Goal: Information Seeking & Learning: Learn about a topic

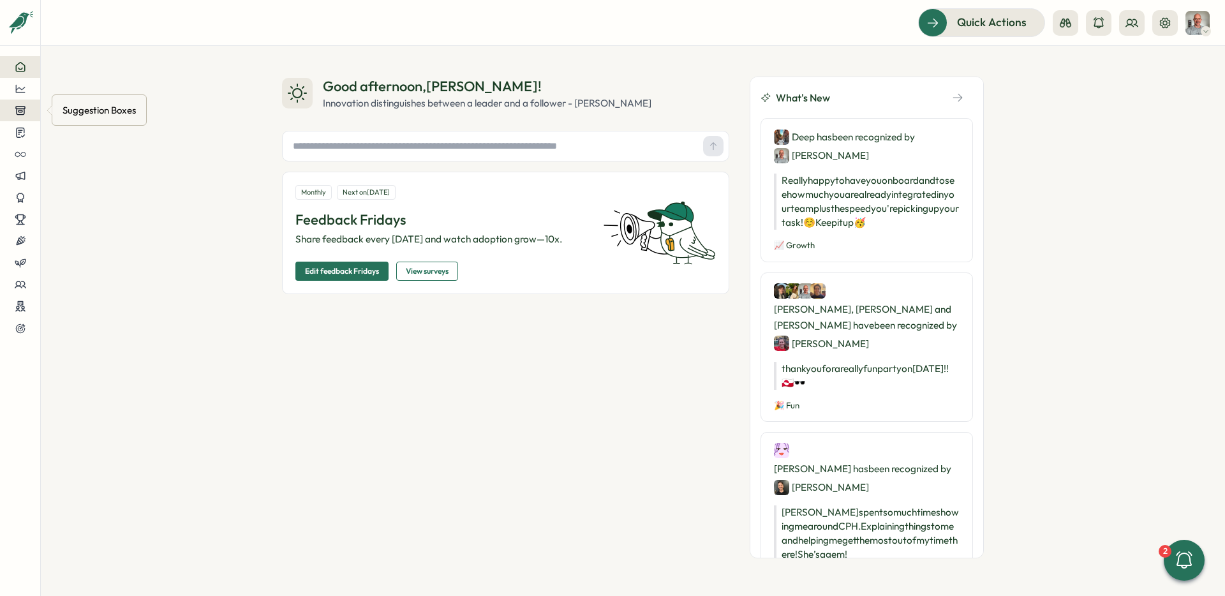
click at [22, 111] on icon at bounding box center [20, 111] width 9 height 8
click at [22, 137] on icon at bounding box center [20, 132] width 11 height 12
click at [26, 90] on icon at bounding box center [20, 88] width 11 height 11
click at [105, 48] on div "Culture score" at bounding box center [108, 52] width 91 height 14
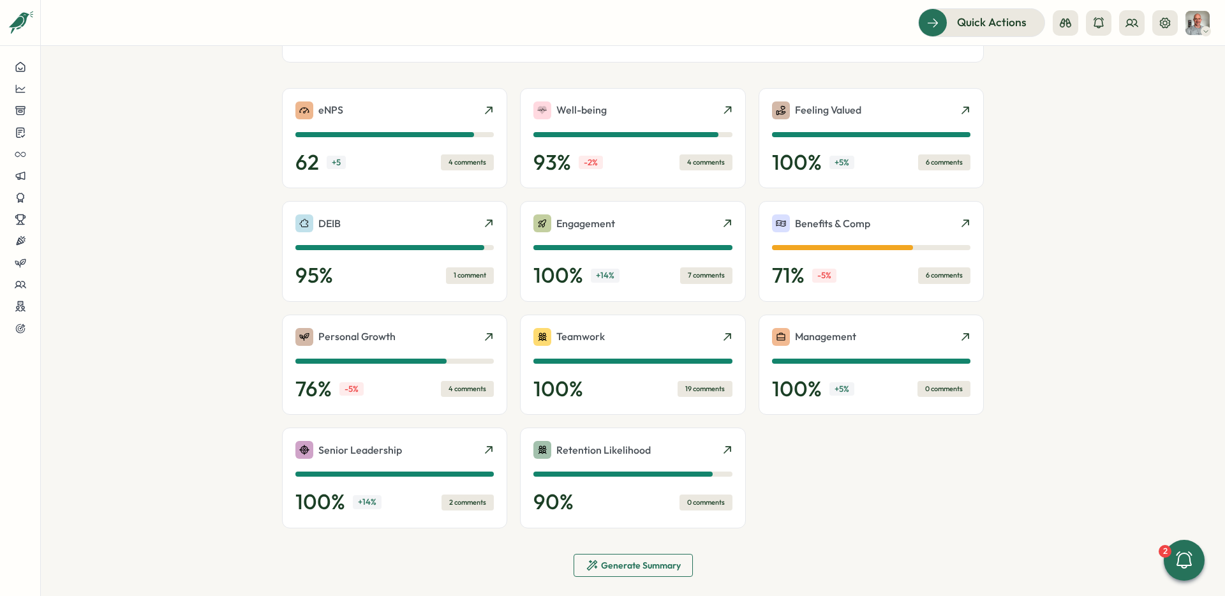
scroll to position [292, 0]
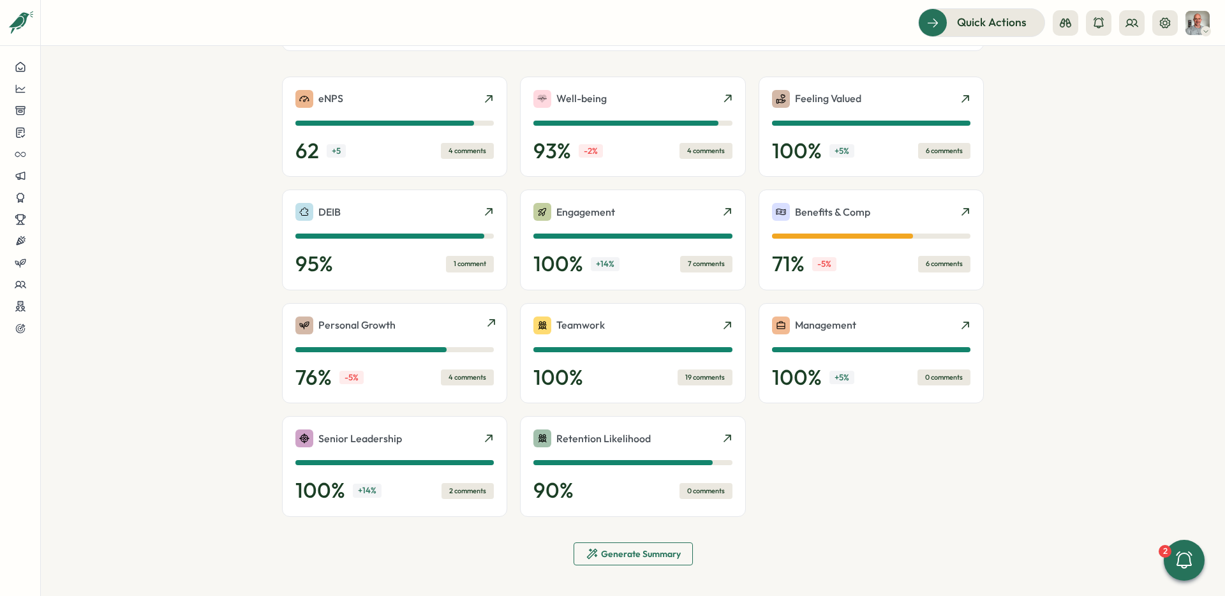
click at [473, 379] on div "4 comments" at bounding box center [467, 377] width 53 height 16
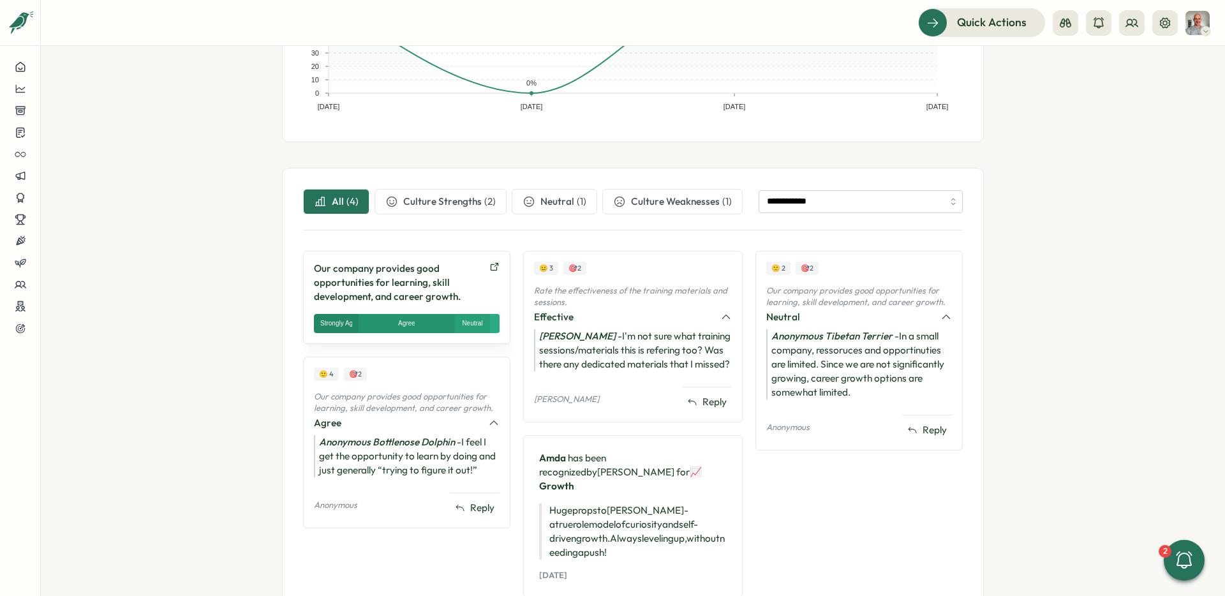
scroll to position [297, 0]
drag, startPoint x: 793, startPoint y: 331, endPoint x: 782, endPoint y: 334, distance: 11.9
click at [792, 331] on icon "Anonymous Tibetan Terrier" at bounding box center [831, 335] width 121 height 12
drag, startPoint x: 313, startPoint y: 397, endPoint x: 485, endPoint y: 406, distance: 172.5
click at [485, 406] on p "Our company provides good opportunities for learning, skill development, and ca…" at bounding box center [407, 401] width 186 height 22
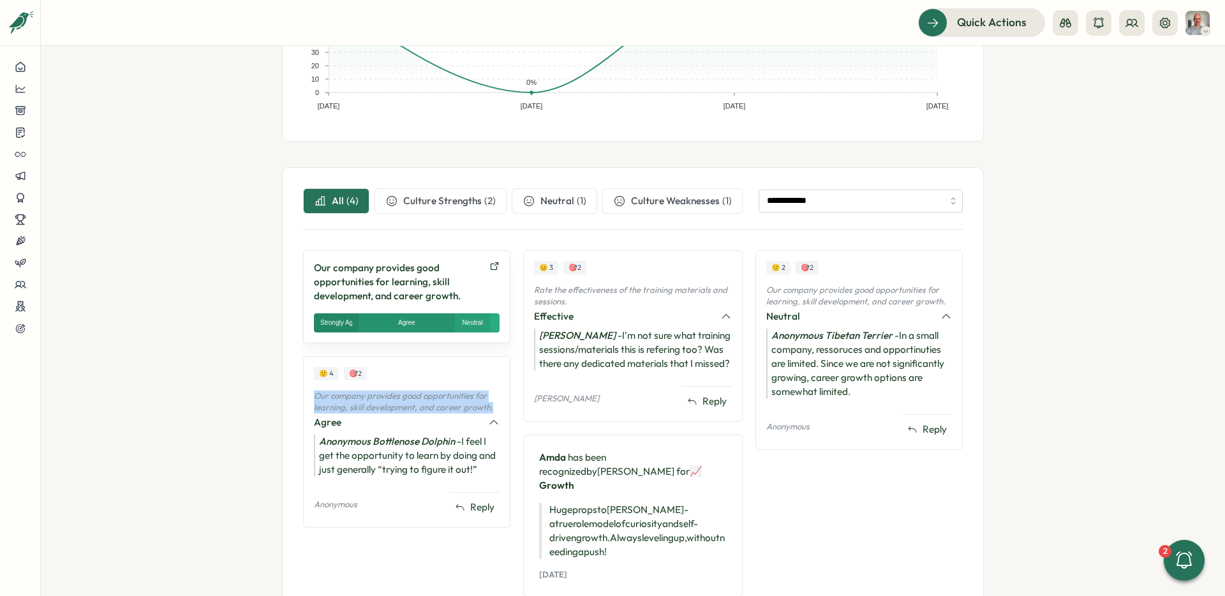
copy p "Our company provides good opportunities for learning, skill development, and ca…"
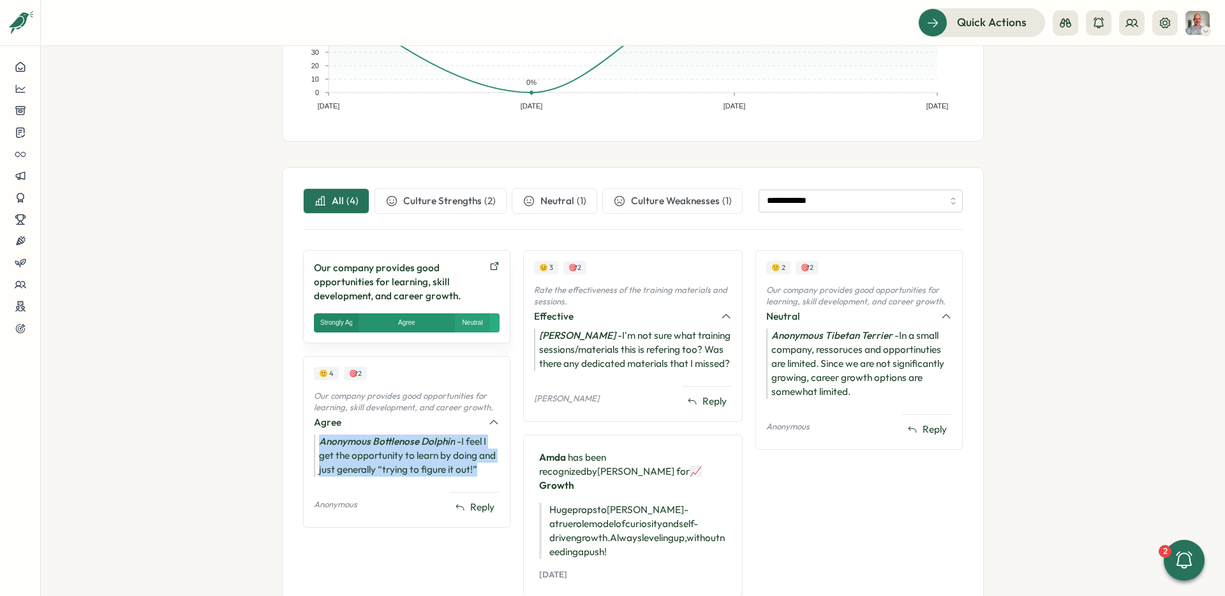
drag, startPoint x: 316, startPoint y: 441, endPoint x: 480, endPoint y: 471, distance: 166.6
click at [479, 472] on div "Anonymous Bottlenose Dolphin - I feel I get the opportunity to learn by doing a…" at bounding box center [407, 455] width 186 height 42
copy div "Anonymous Bottlenose Dolphin - I feel I get the opportunity to learn by doing a…"
click at [322, 422] on div "Agree" at bounding box center [397, 422] width 167 height 14
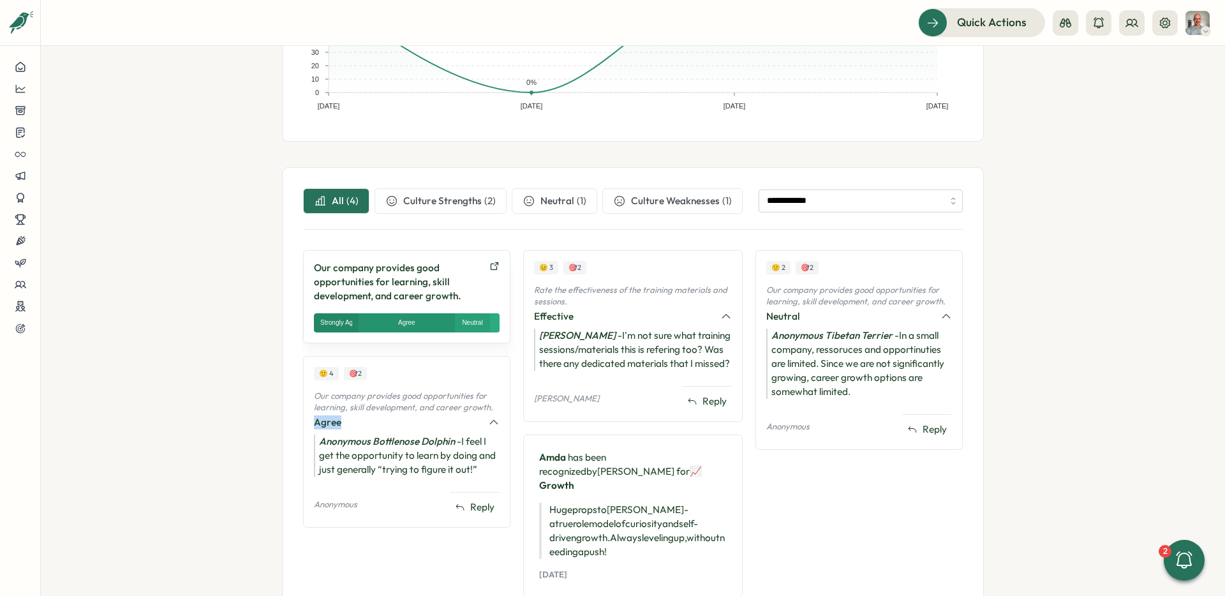
copy div "Agree"
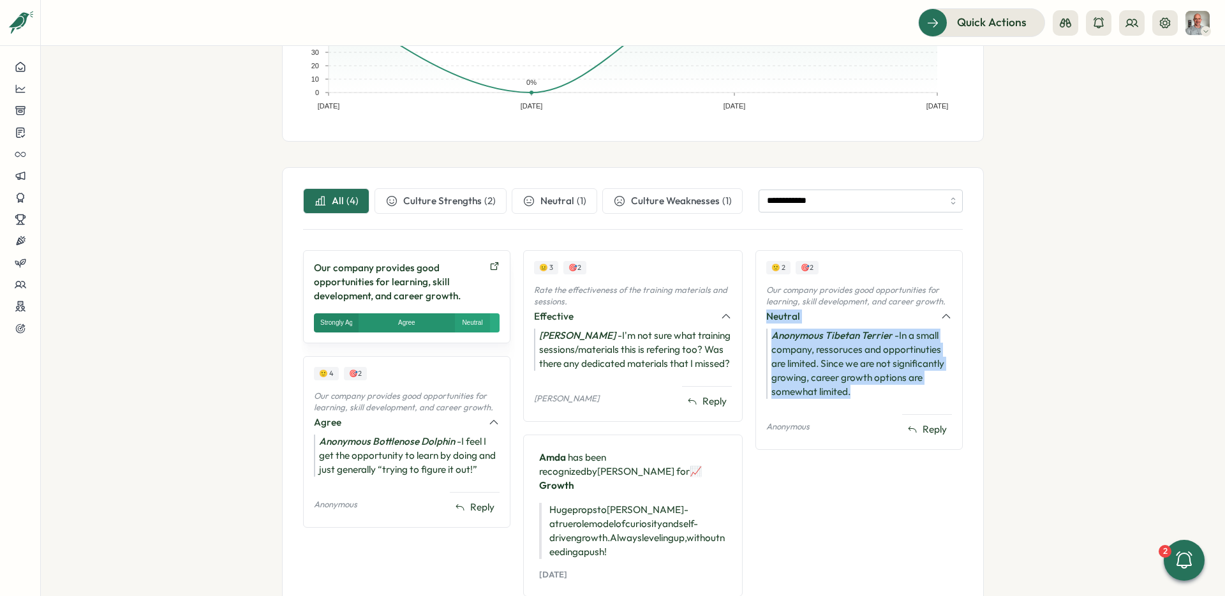
drag, startPoint x: 760, startPoint y: 316, endPoint x: 855, endPoint y: 390, distance: 120.0
click at [855, 390] on div "🙁 2 🎯 2 Our company provides good opportunities for learning, skill development…" at bounding box center [858, 350] width 207 height 200
copy div "Neutral Anonymous Tibetan Terrier - In a small company, ressoruces and opportin…"
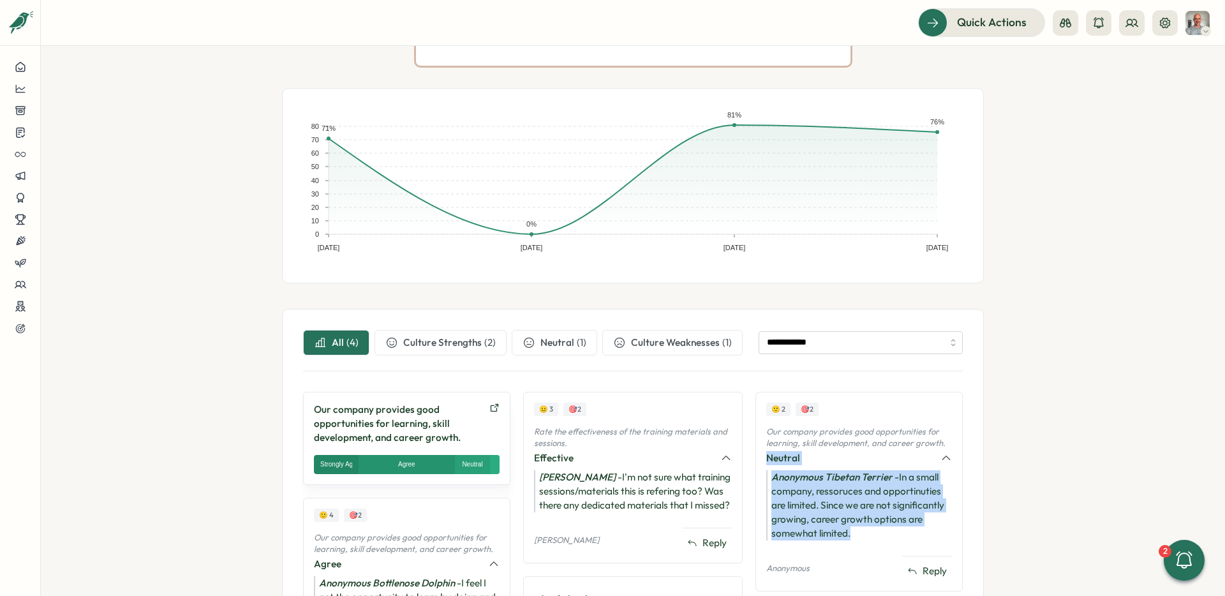
scroll to position [167, 0]
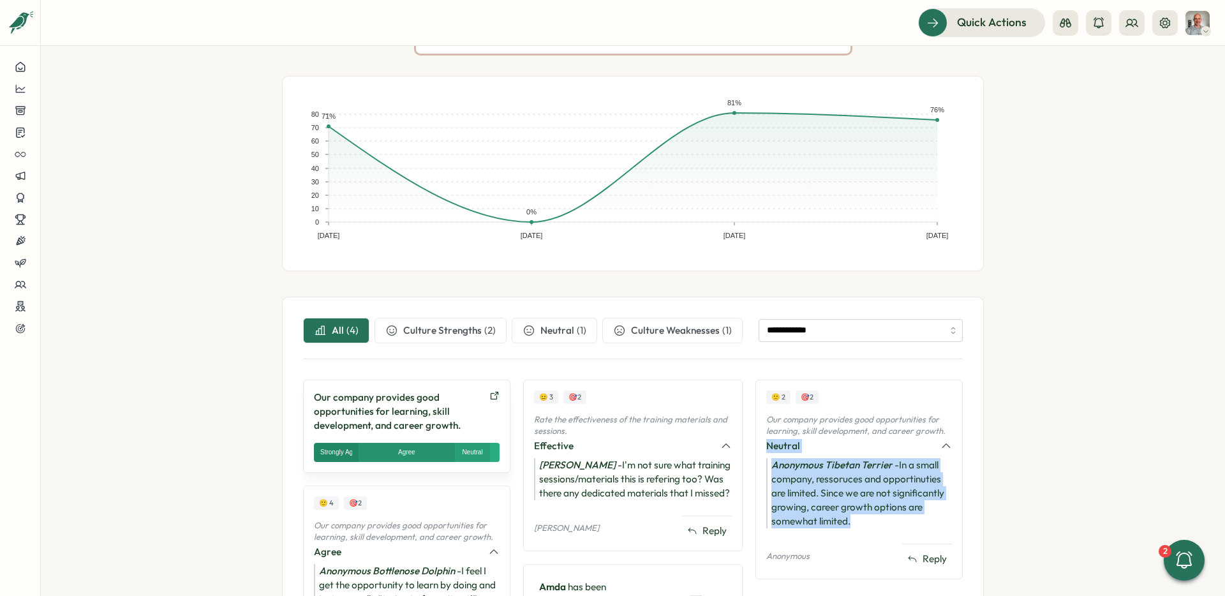
click at [669, 325] on span "Culture Weaknesses" at bounding box center [675, 330] width 89 height 14
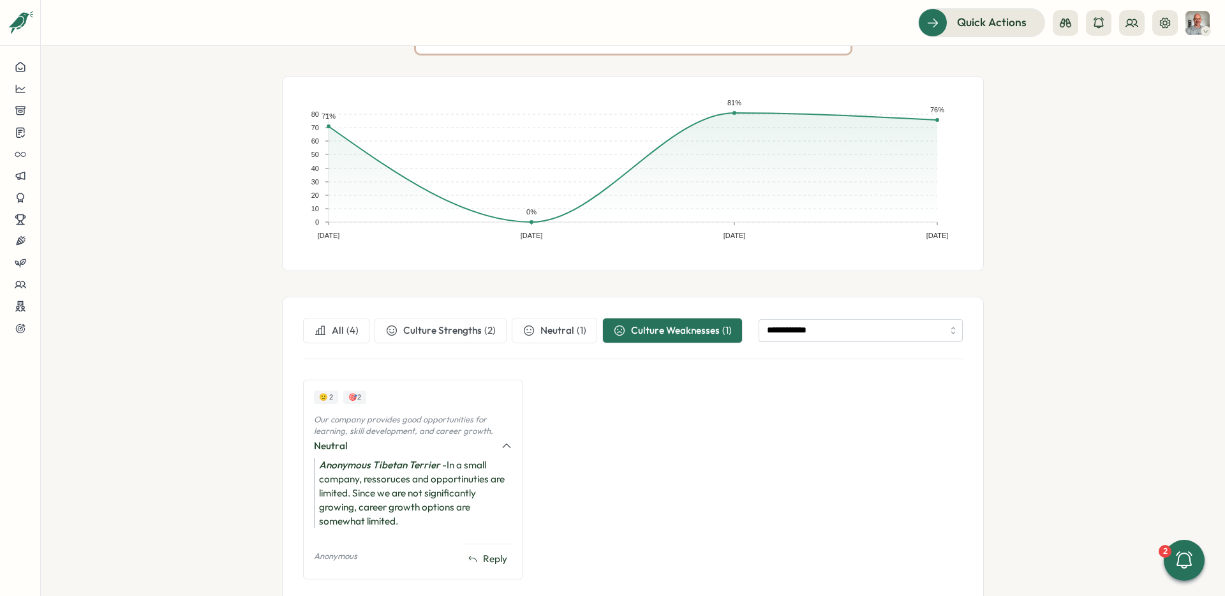
click at [341, 337] on button "All ( 4 )" at bounding box center [336, 331] width 66 height 26
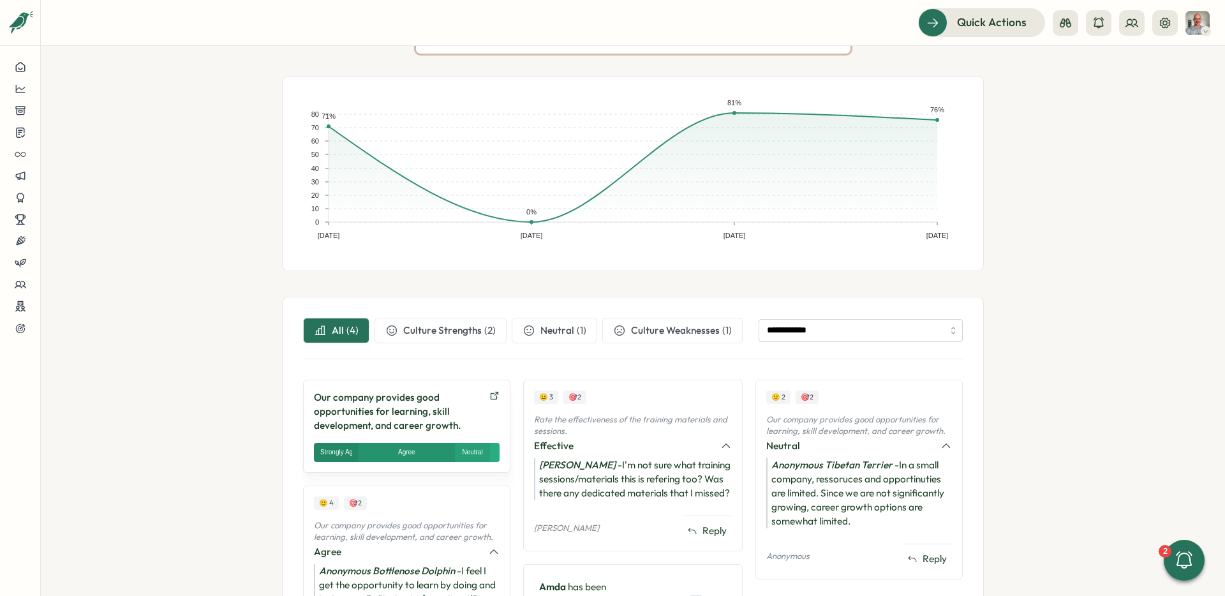
scroll to position [209, 0]
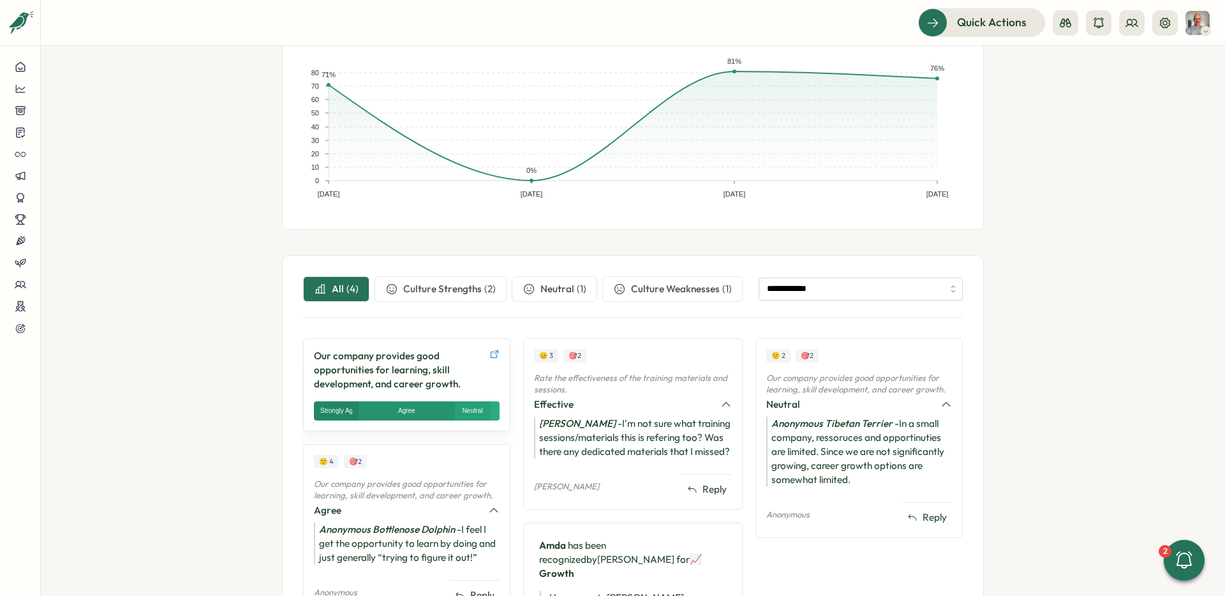
click at [493, 352] on icon at bounding box center [495, 354] width 8 height 8
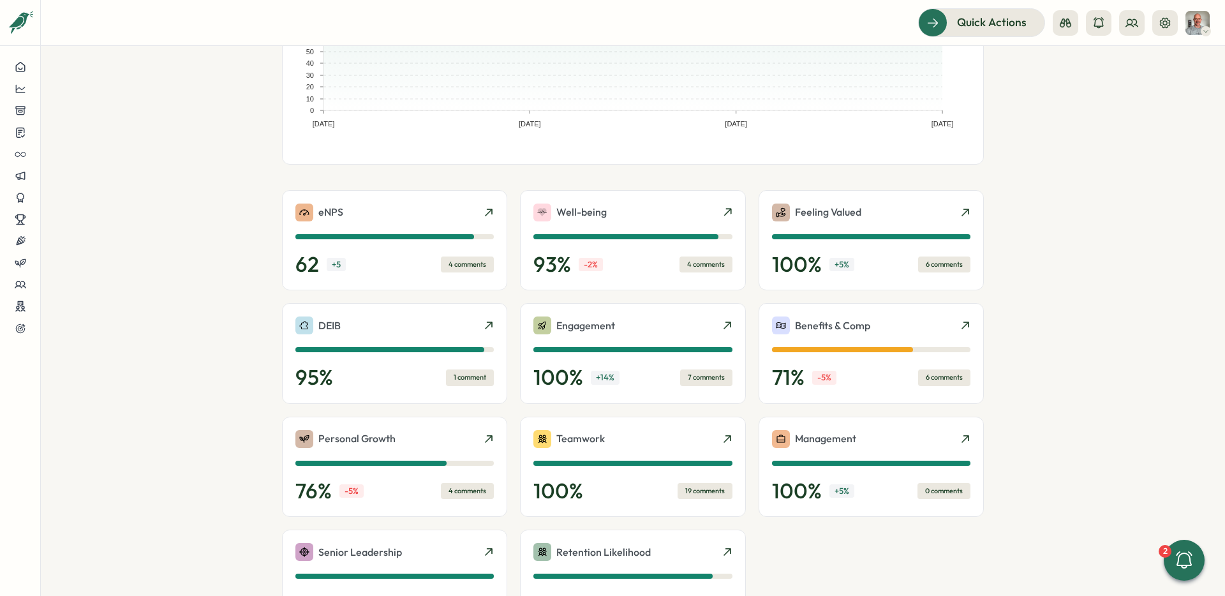
scroll to position [179, 0]
click at [726, 211] on icon at bounding box center [729, 208] width 7 height 7
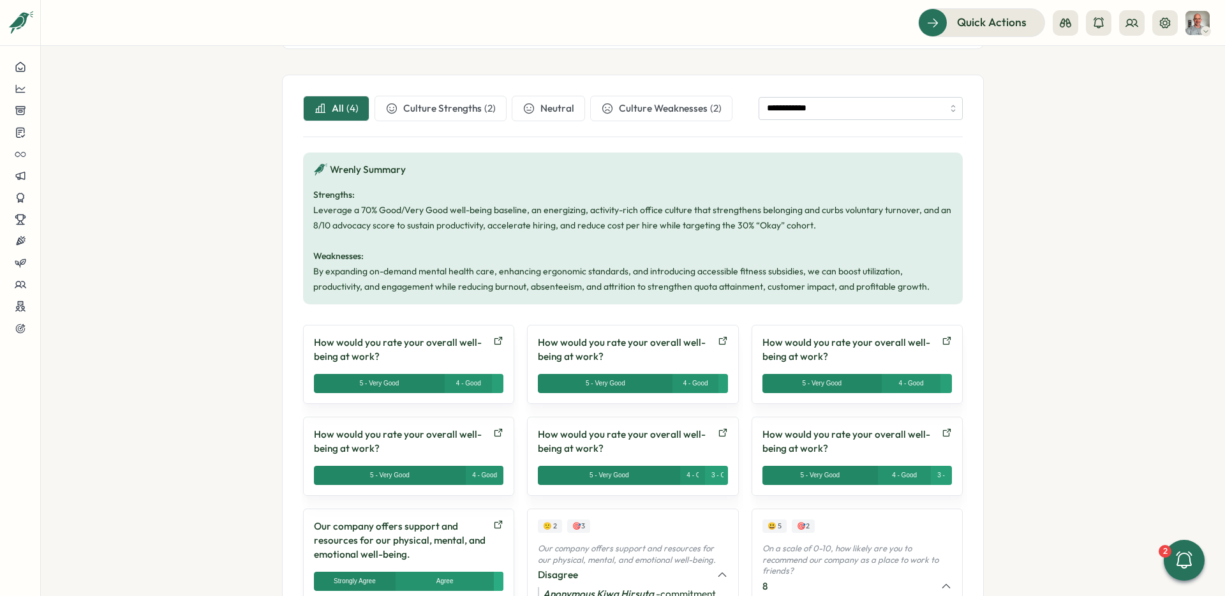
scroll to position [476, 0]
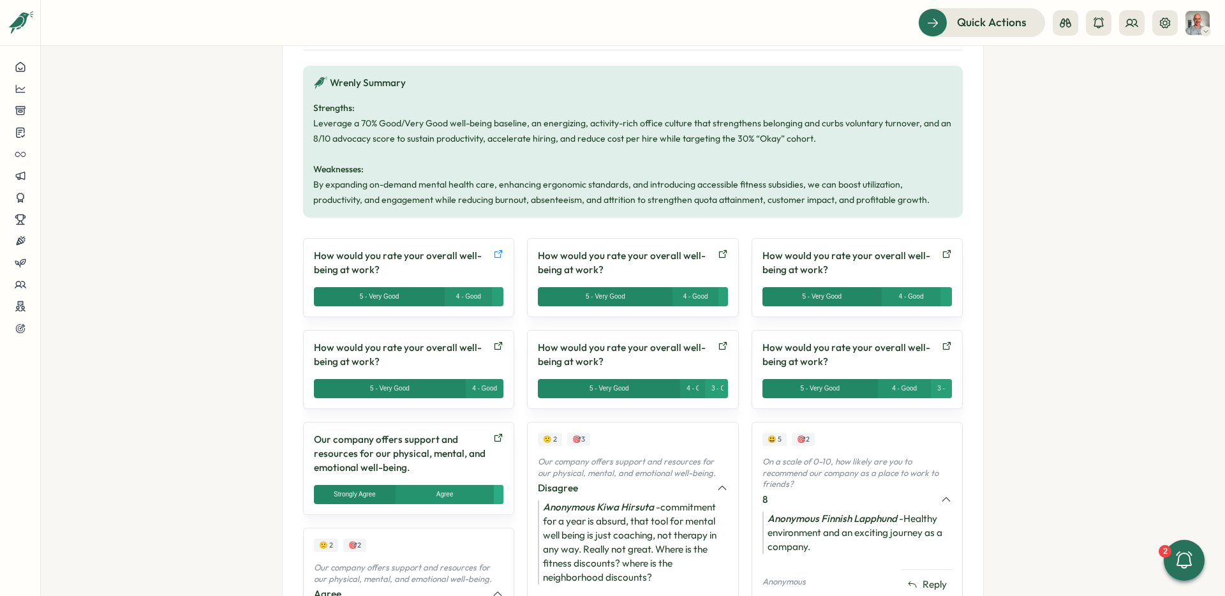
click at [496, 251] on icon at bounding box center [498, 254] width 10 height 10
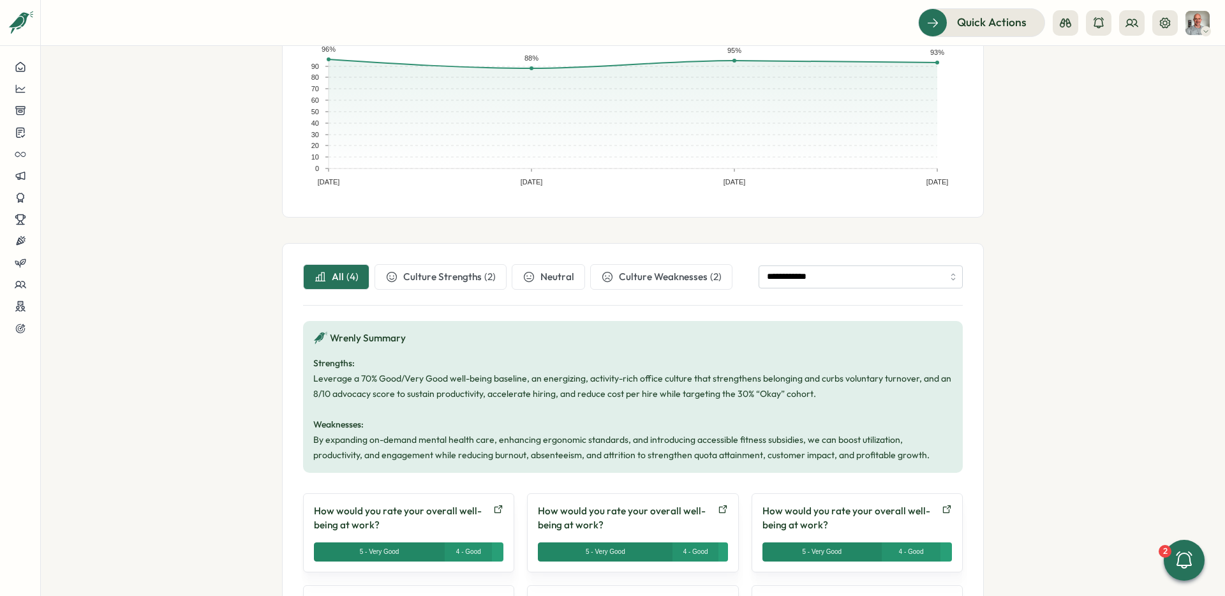
scroll to position [218, 0]
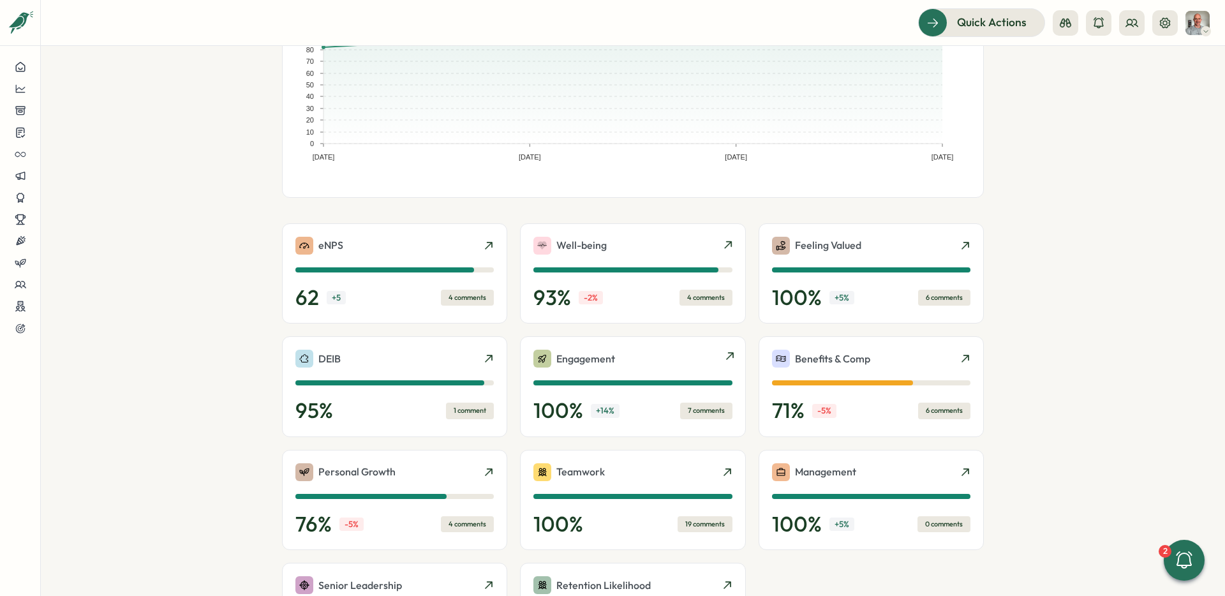
scroll to position [260, 0]
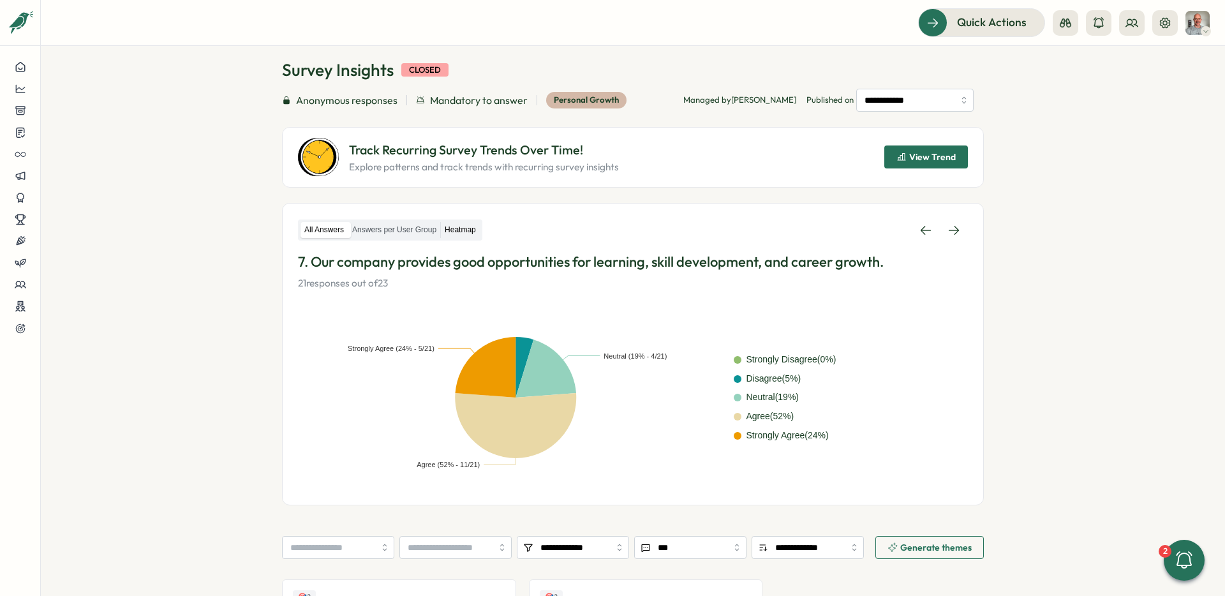
scroll to position [37, 0]
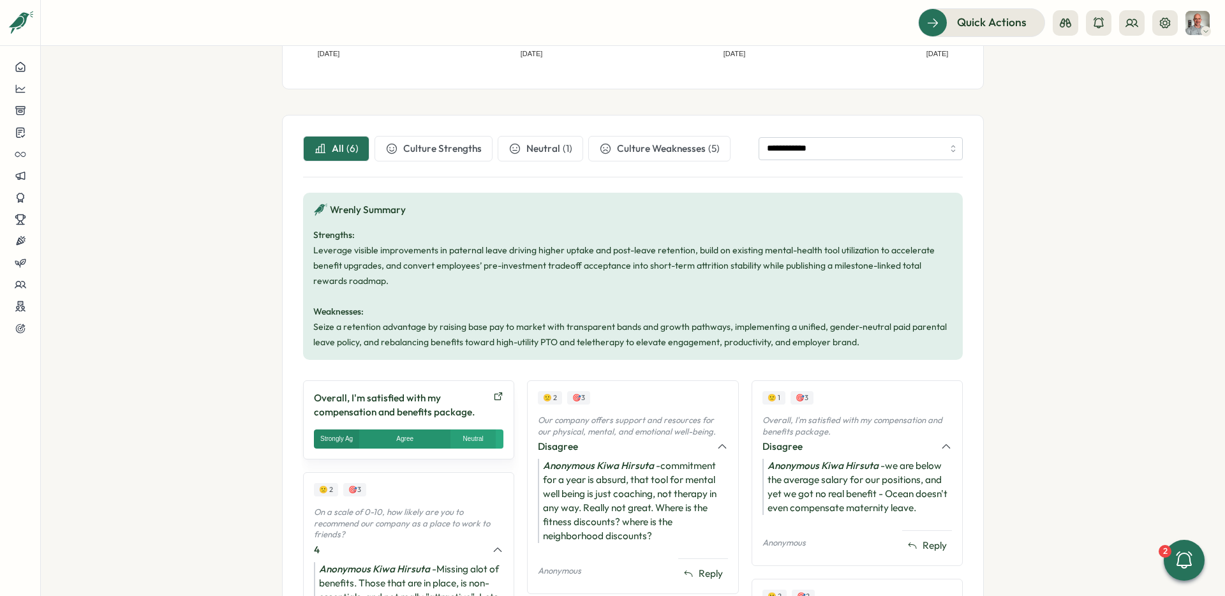
scroll to position [360, 0]
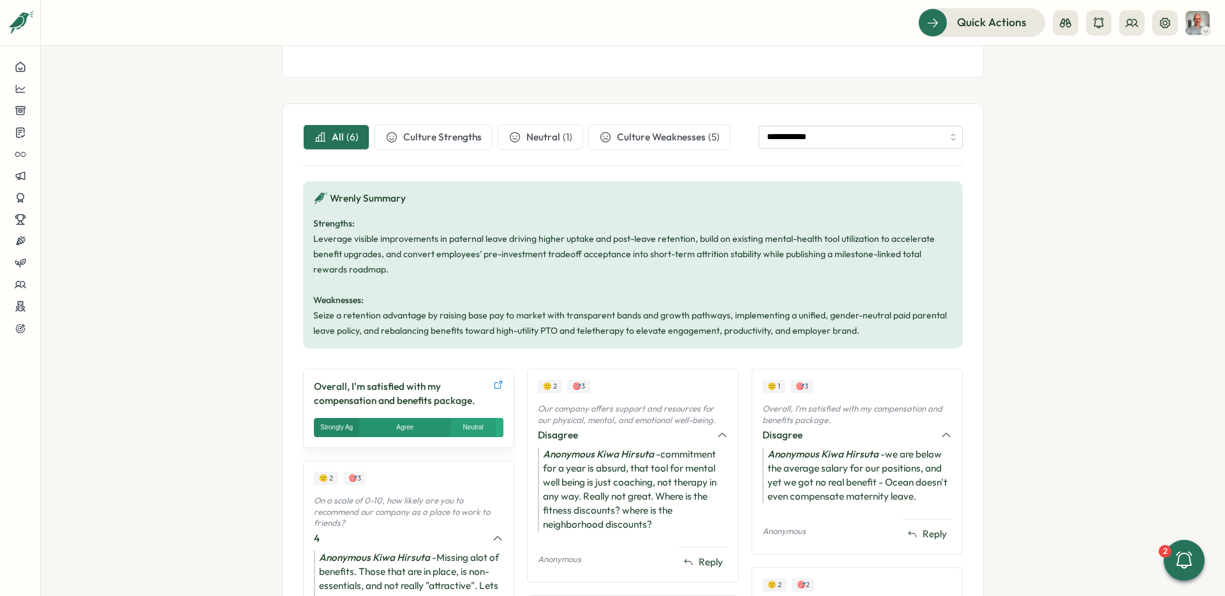
click at [497, 385] on icon at bounding box center [498, 385] width 8 height 8
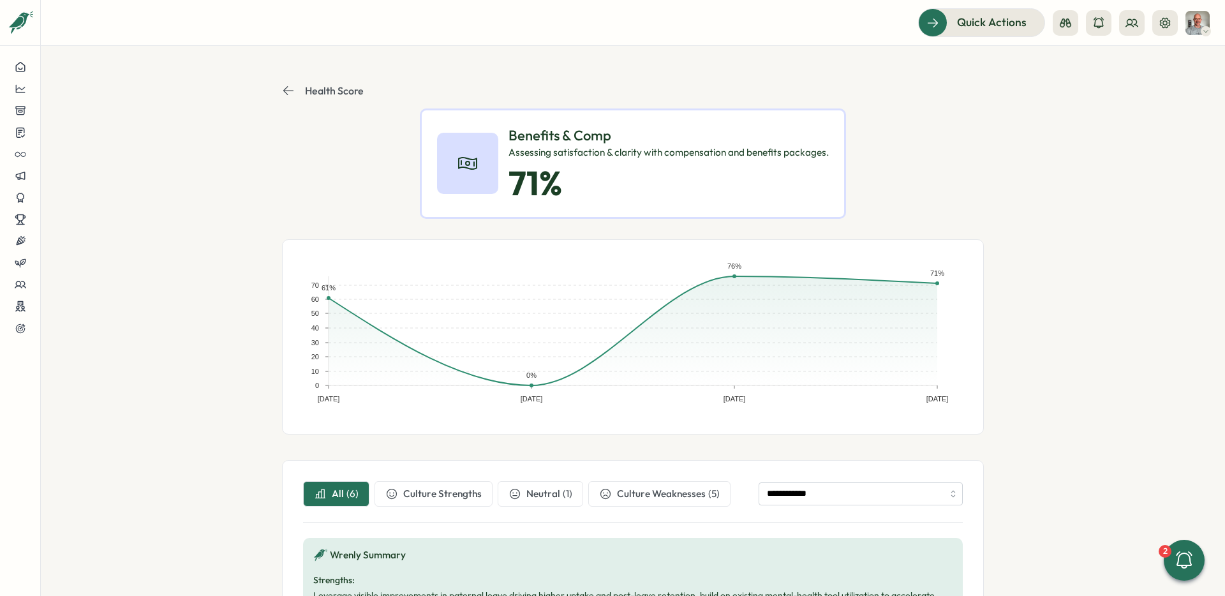
scroll to position [0, 0]
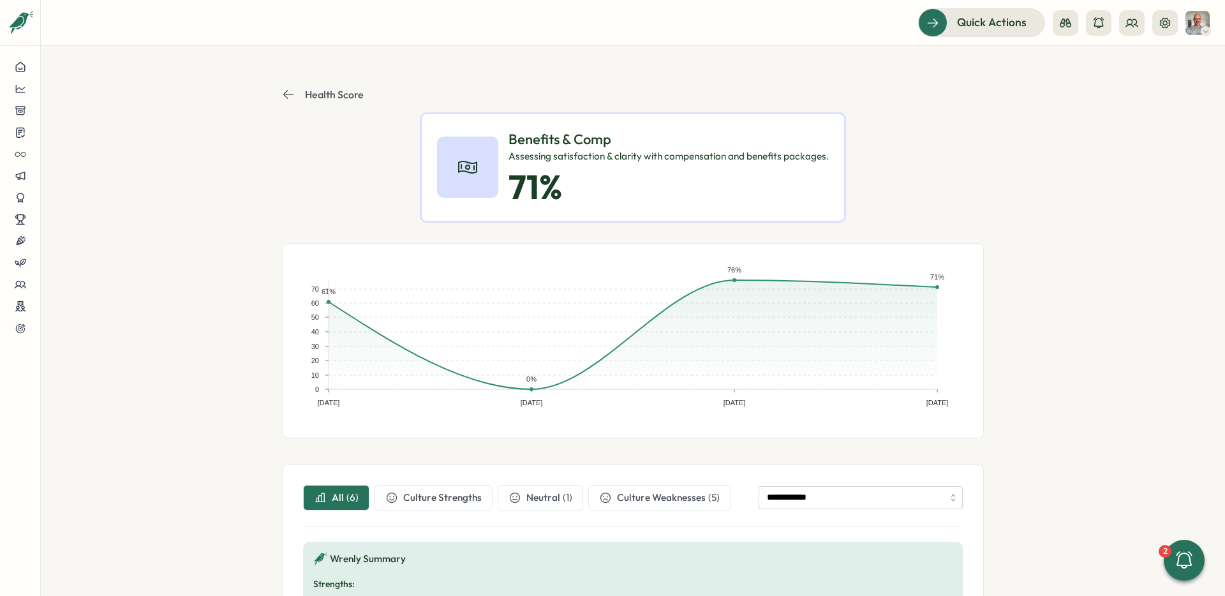
click at [282, 89] on icon at bounding box center [288, 94] width 13 height 13
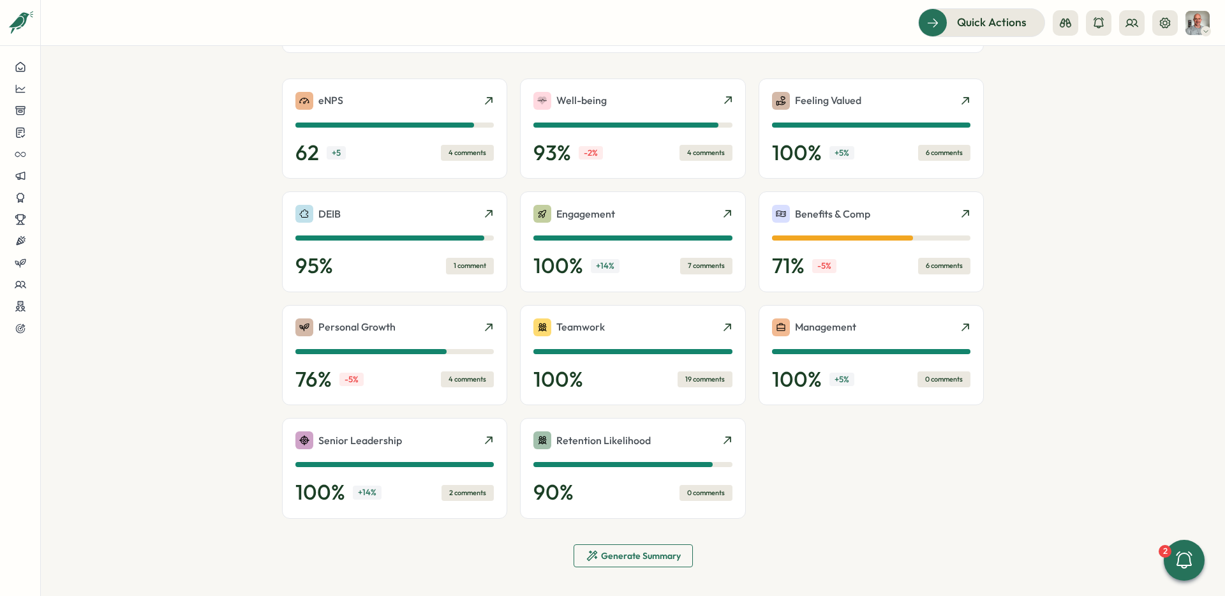
scroll to position [292, 0]
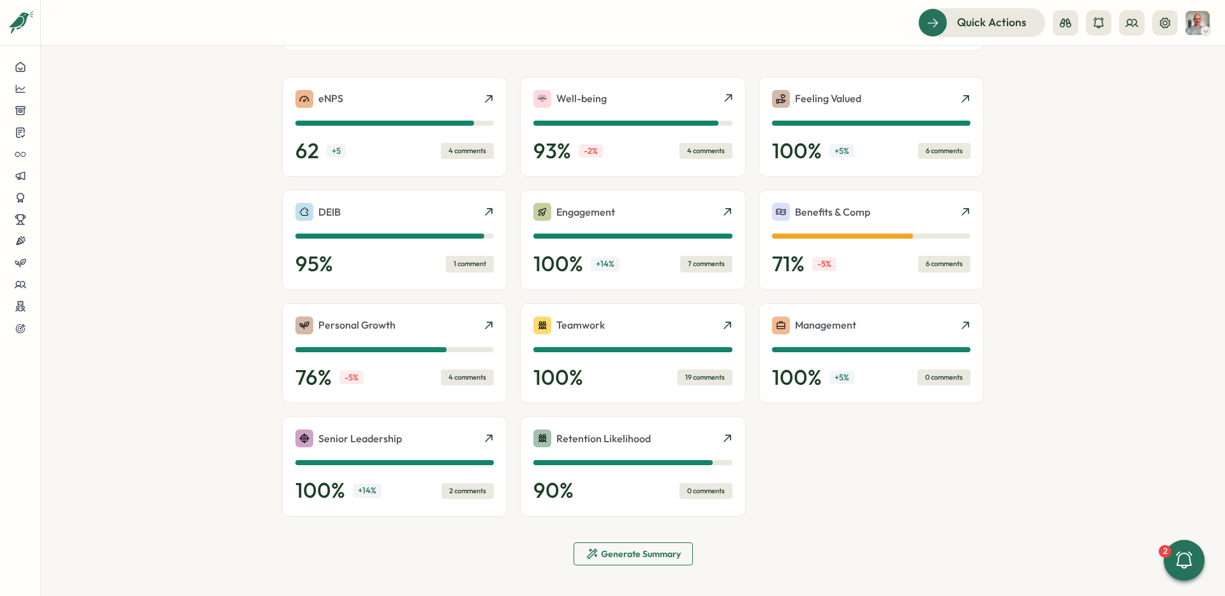
click at [625, 559] on div "Generate Summary" at bounding box center [633, 553] width 95 height 13
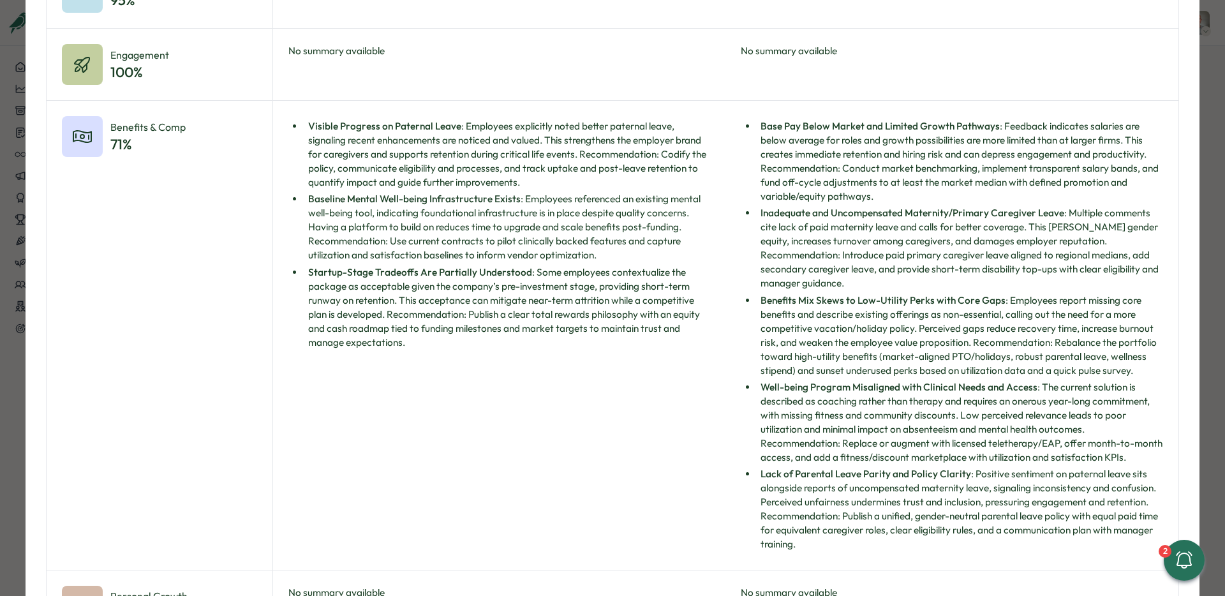
scroll to position [0, 0]
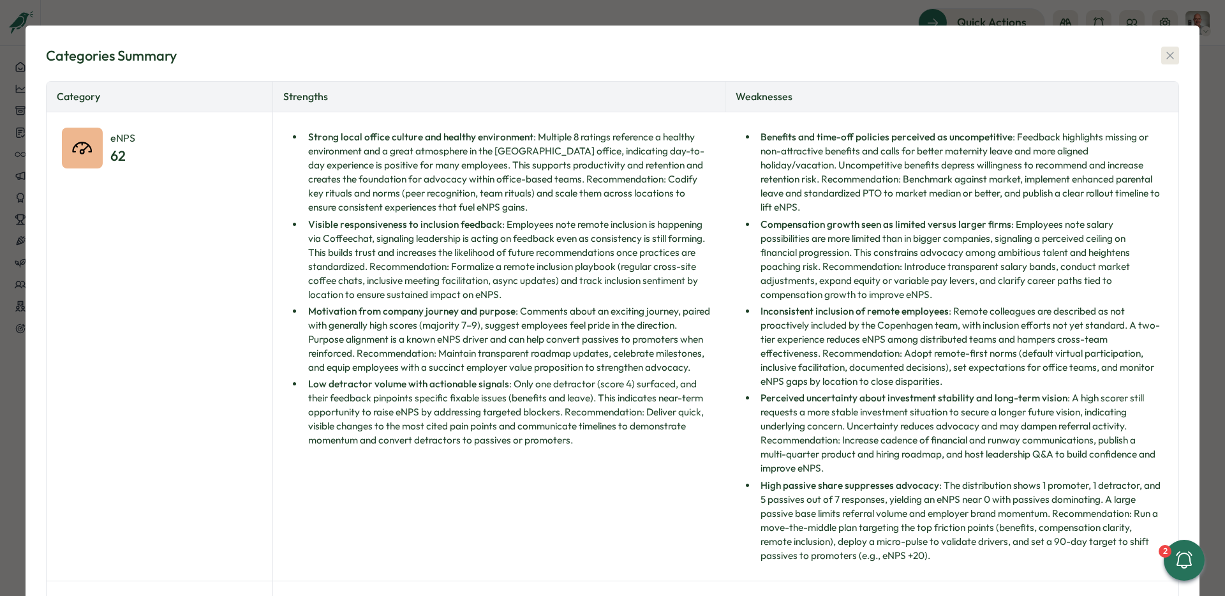
click at [1166, 62] on icon "button" at bounding box center [1170, 55] width 13 height 13
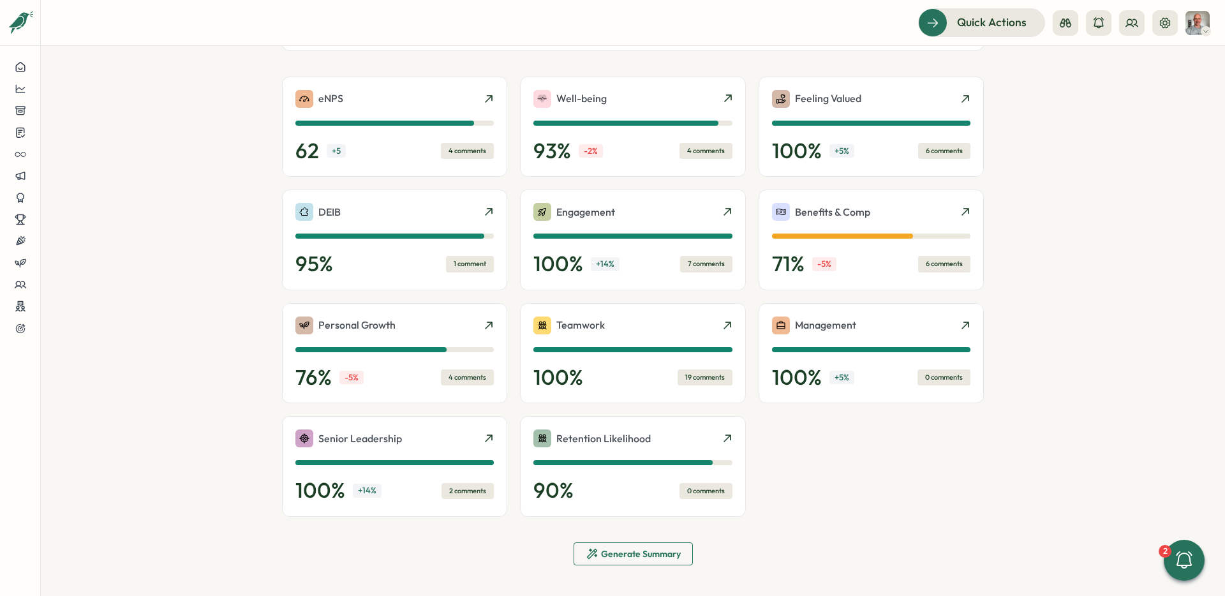
click at [597, 551] on div "Generate Summary" at bounding box center [633, 553] width 95 height 13
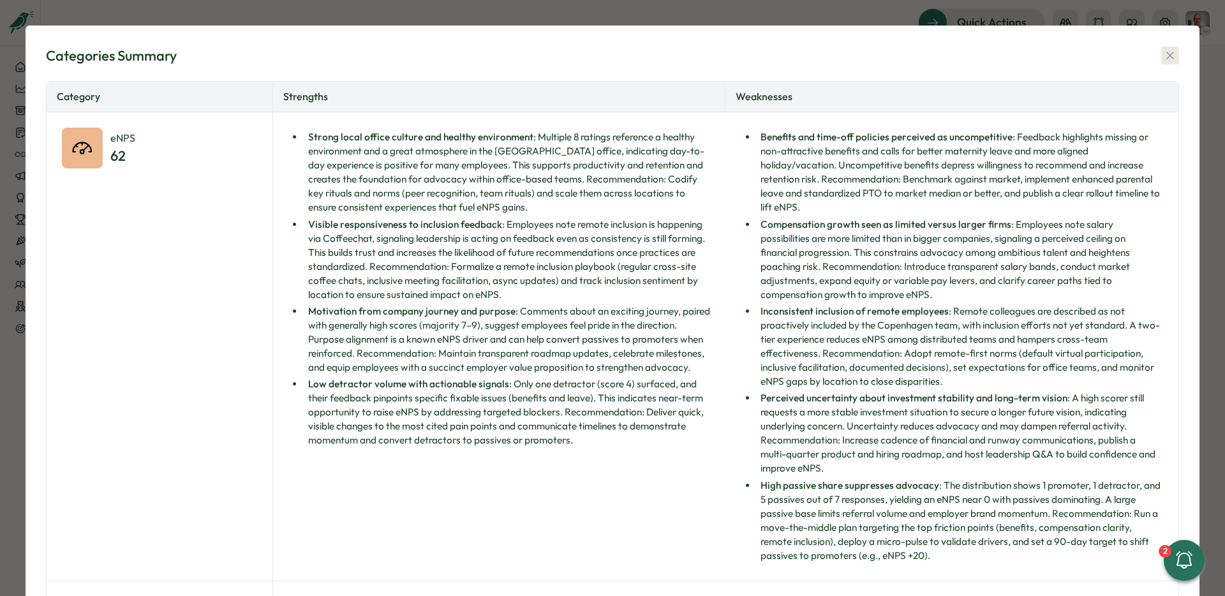
click at [1167, 54] on icon "button" at bounding box center [1170, 55] width 13 height 13
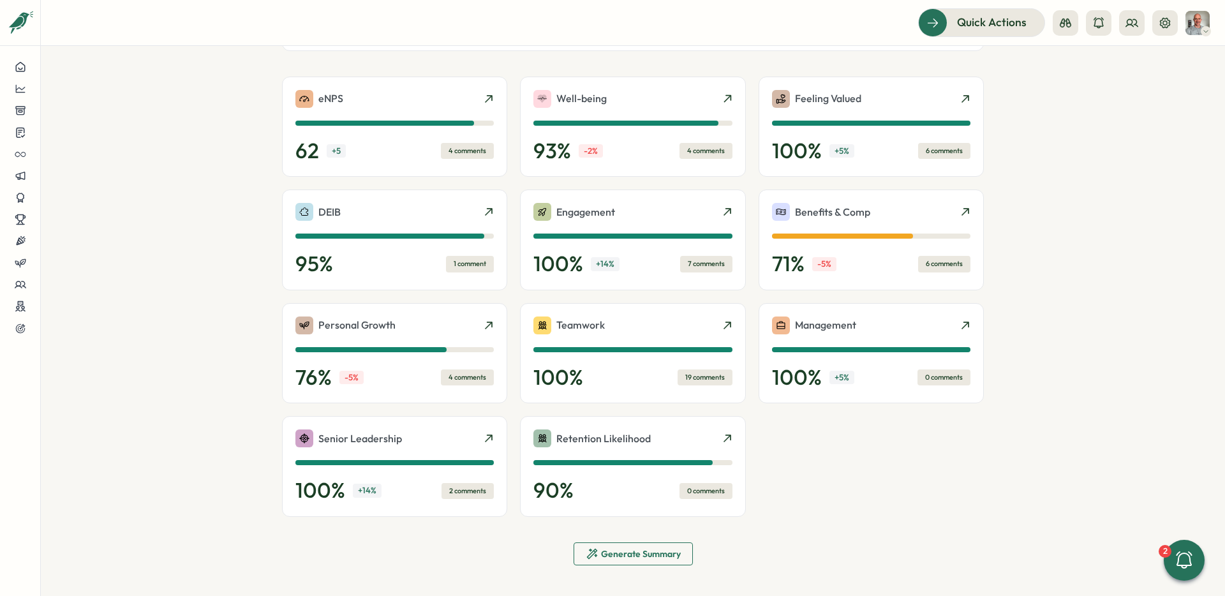
scroll to position [292, 0]
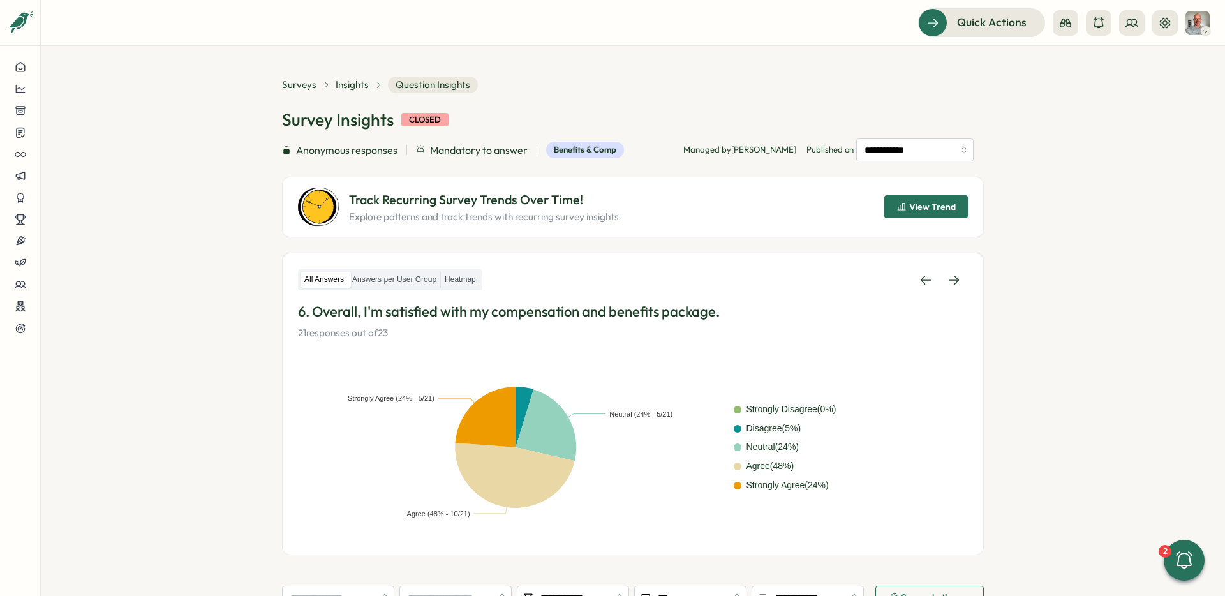
click at [908, 197] on span "View Trend" at bounding box center [925, 207] width 59 height 22
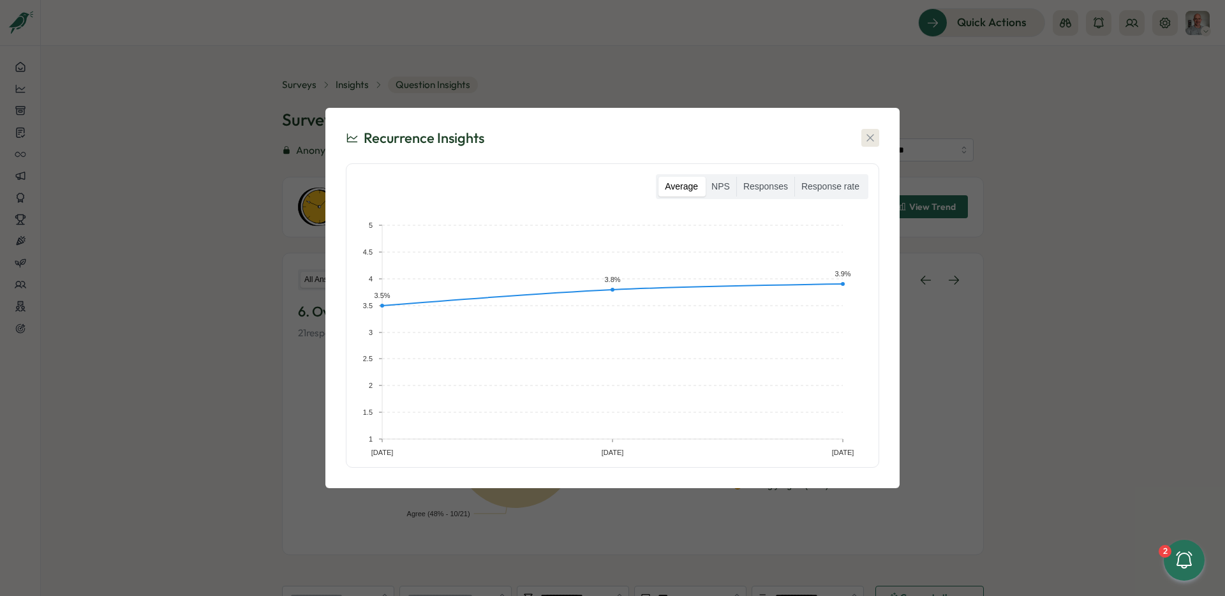
click at [873, 143] on icon "button" at bounding box center [870, 137] width 13 height 13
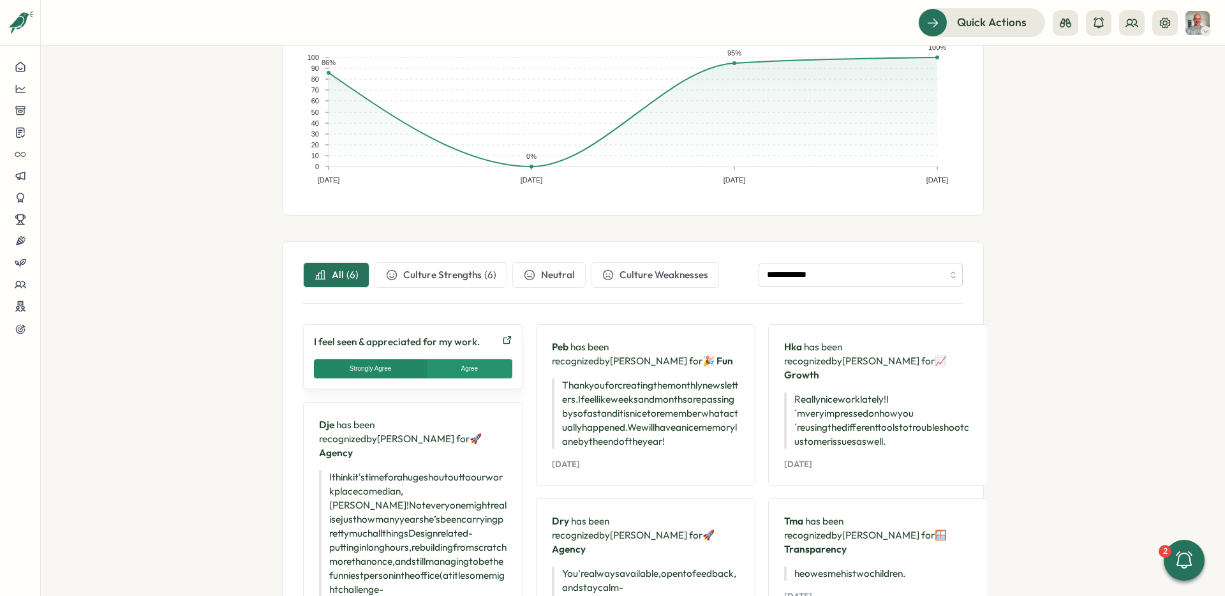
scroll to position [224, 0]
click at [502, 337] on icon at bounding box center [507, 339] width 10 height 10
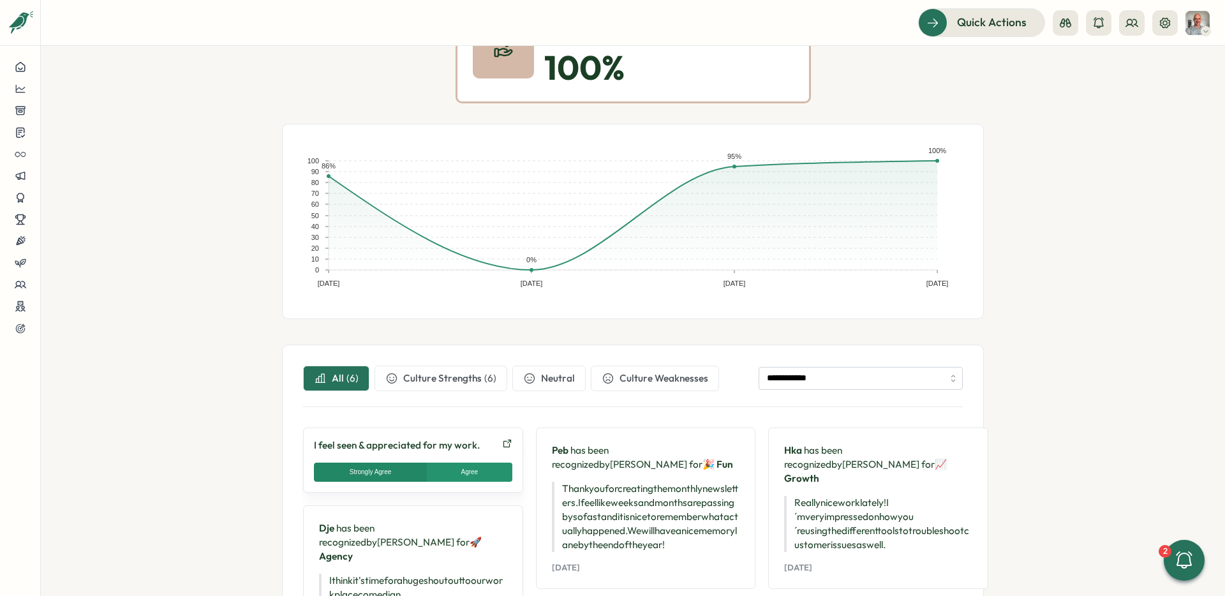
scroll to position [0, 0]
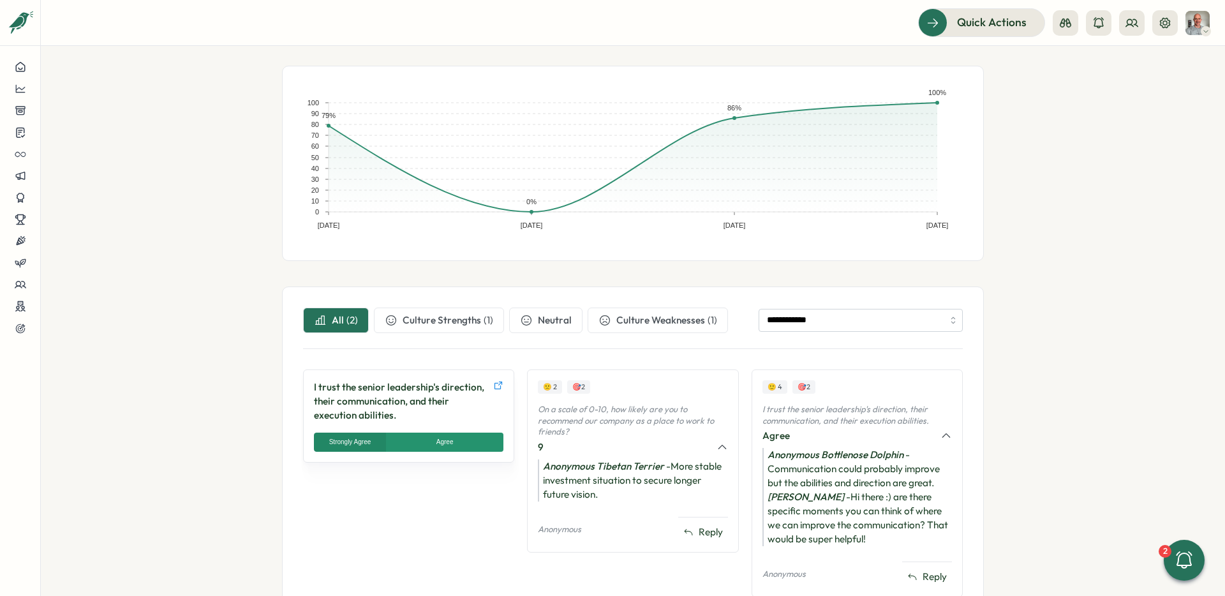
scroll to position [179, 0]
click at [493, 384] on icon at bounding box center [498, 384] width 10 height 10
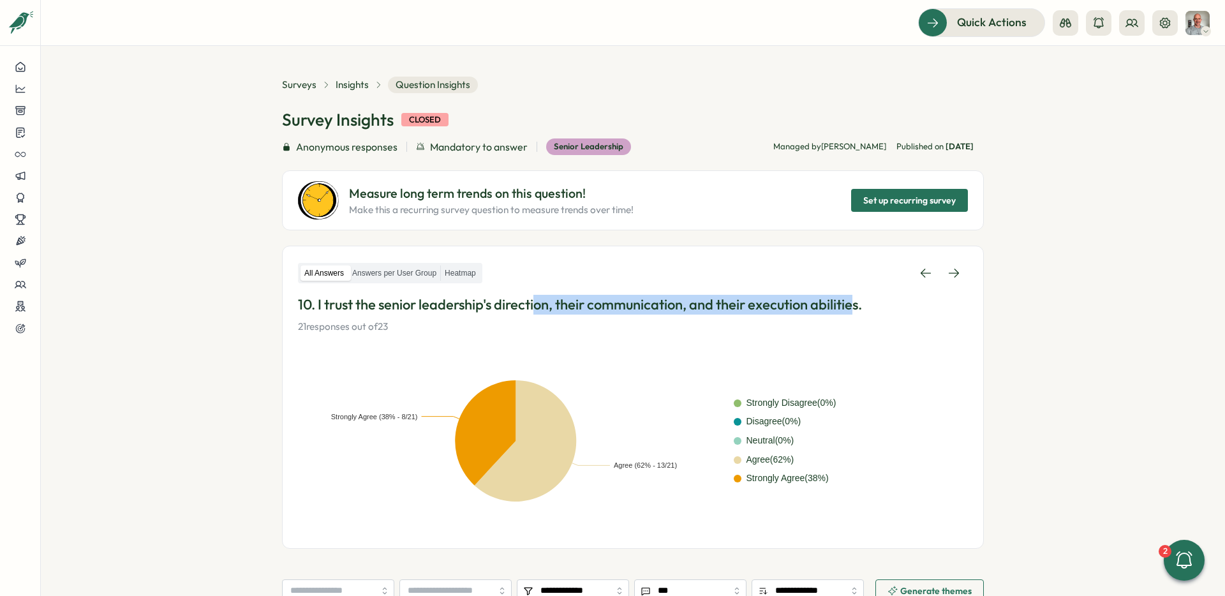
drag, startPoint x: 535, startPoint y: 309, endPoint x: 860, endPoint y: 306, distance: 325.4
click at [860, 306] on p "10. I trust the senior leadership's direction, their communication, and their e…" at bounding box center [633, 305] width 670 height 20
click at [861, 306] on p "10. I trust the senior leadership's direction, their communication, and their e…" at bounding box center [633, 305] width 670 height 20
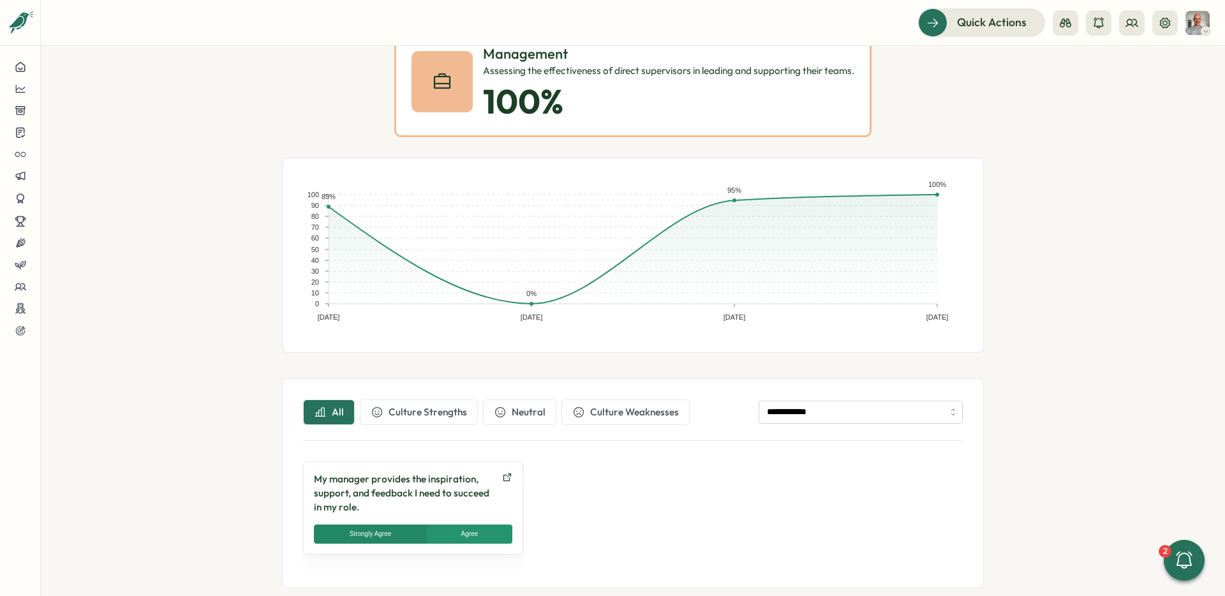
scroll to position [108, 0]
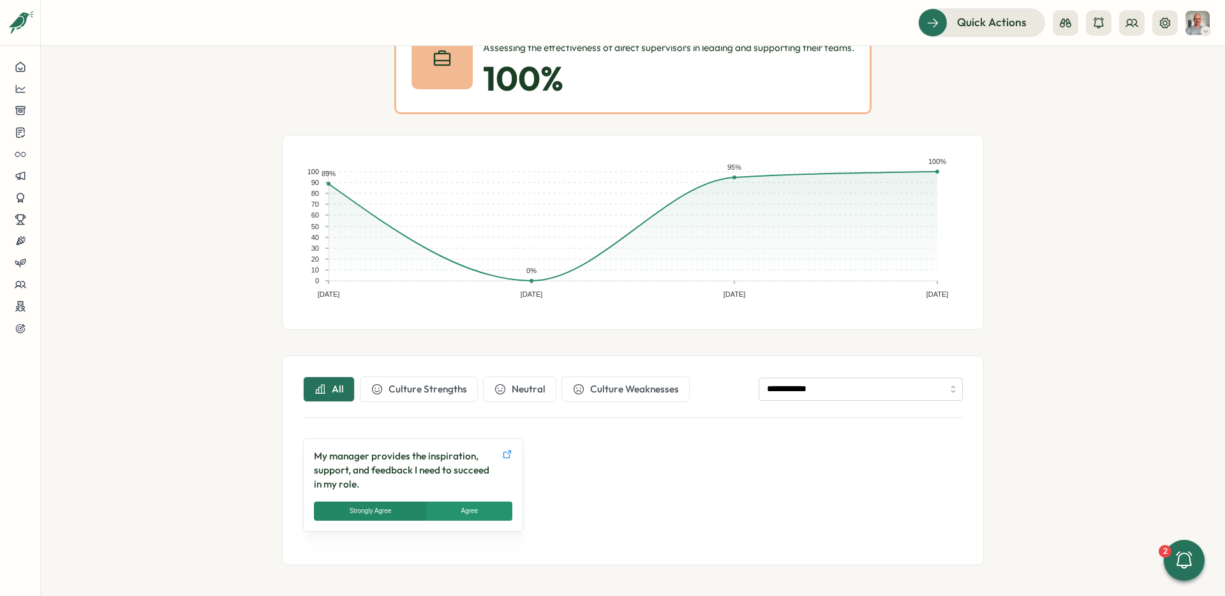
click at [503, 454] on icon at bounding box center [507, 454] width 10 height 10
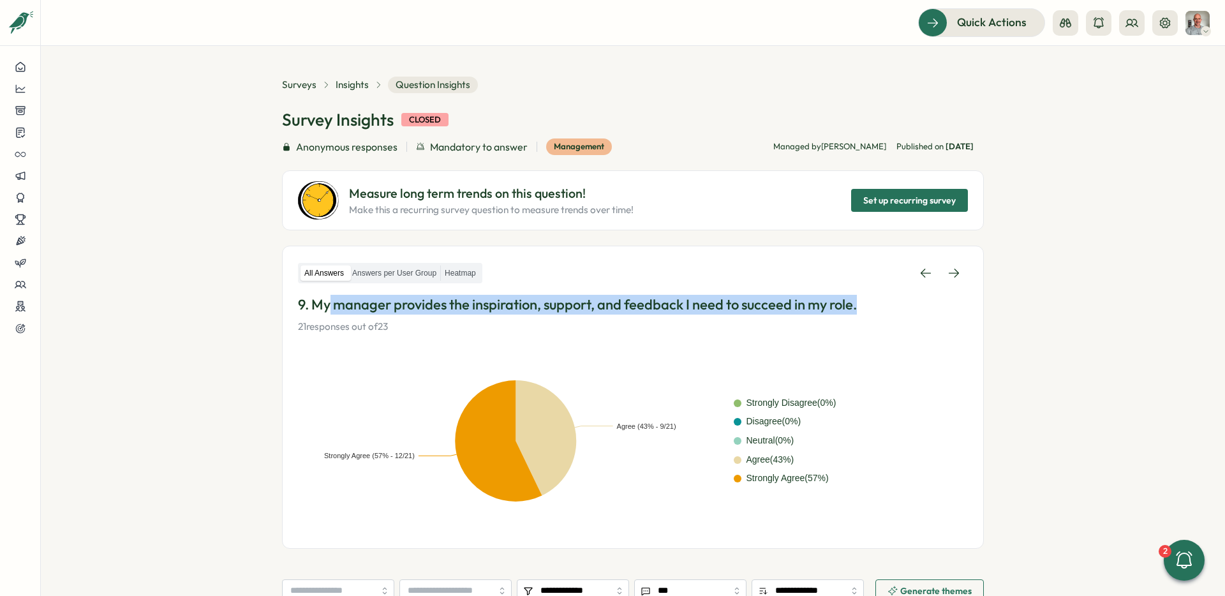
drag, startPoint x: 327, startPoint y: 311, endPoint x: 860, endPoint y: 309, distance: 533.4
click at [860, 309] on p "9. My manager provides the inspiration, support, and feedback I need to succeed…" at bounding box center [633, 305] width 670 height 20
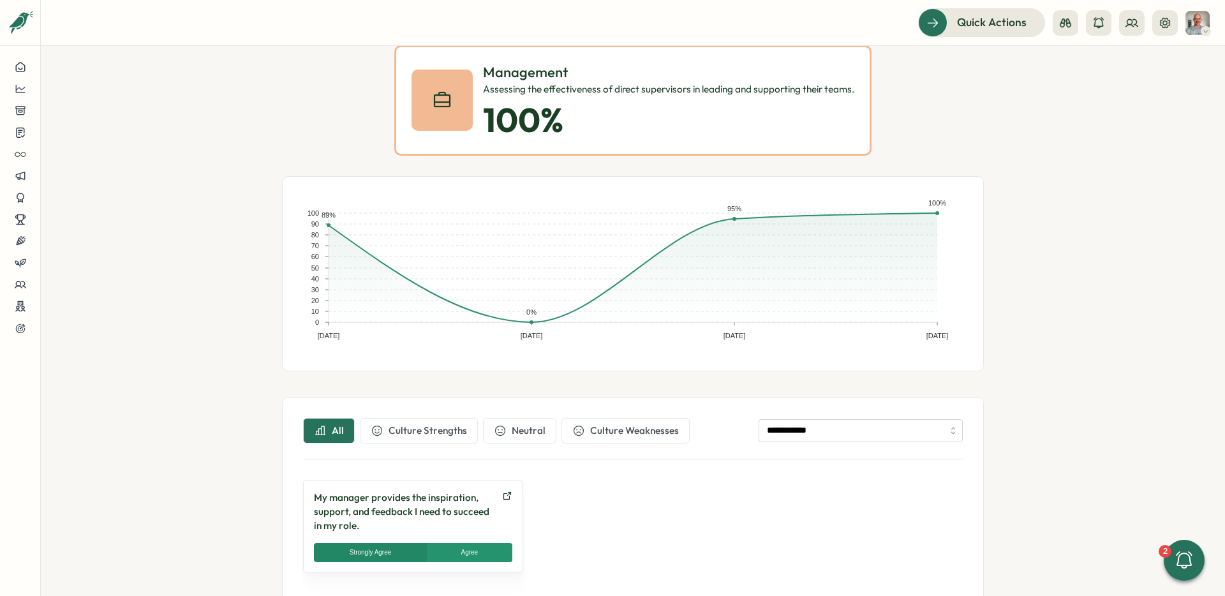
scroll to position [68, 0]
click at [502, 496] on icon at bounding box center [507, 495] width 10 height 10
